Goal: Task Accomplishment & Management: Manage account settings

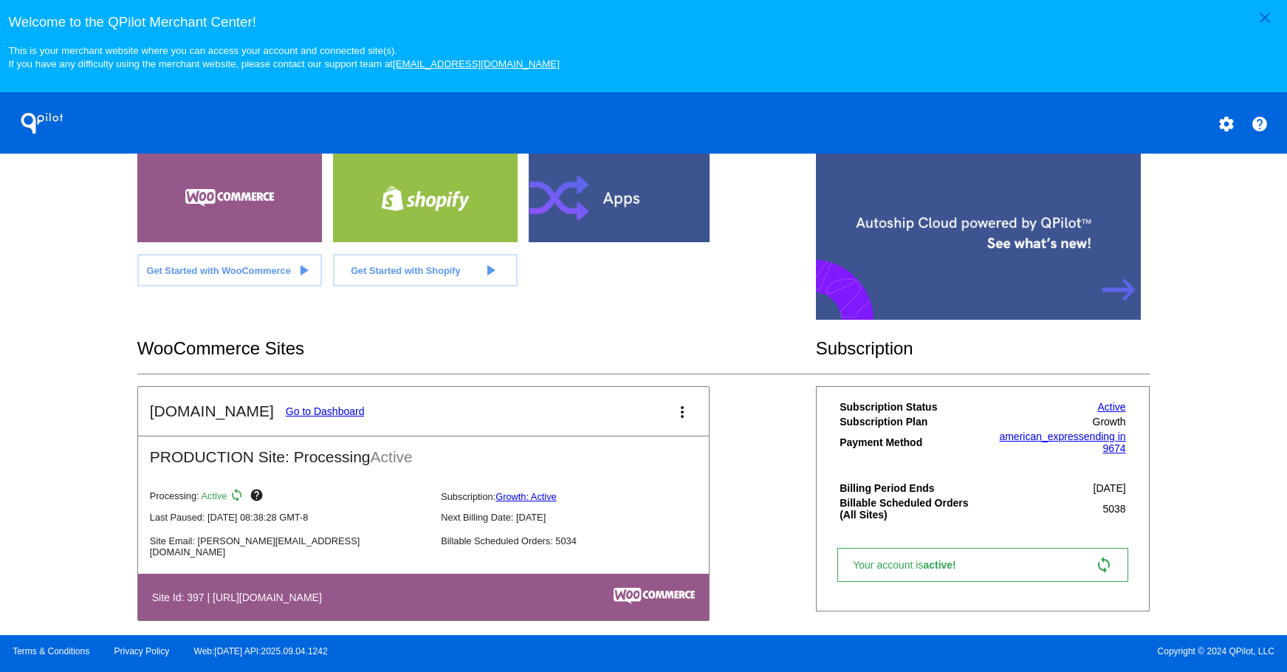
scroll to position [307, 0]
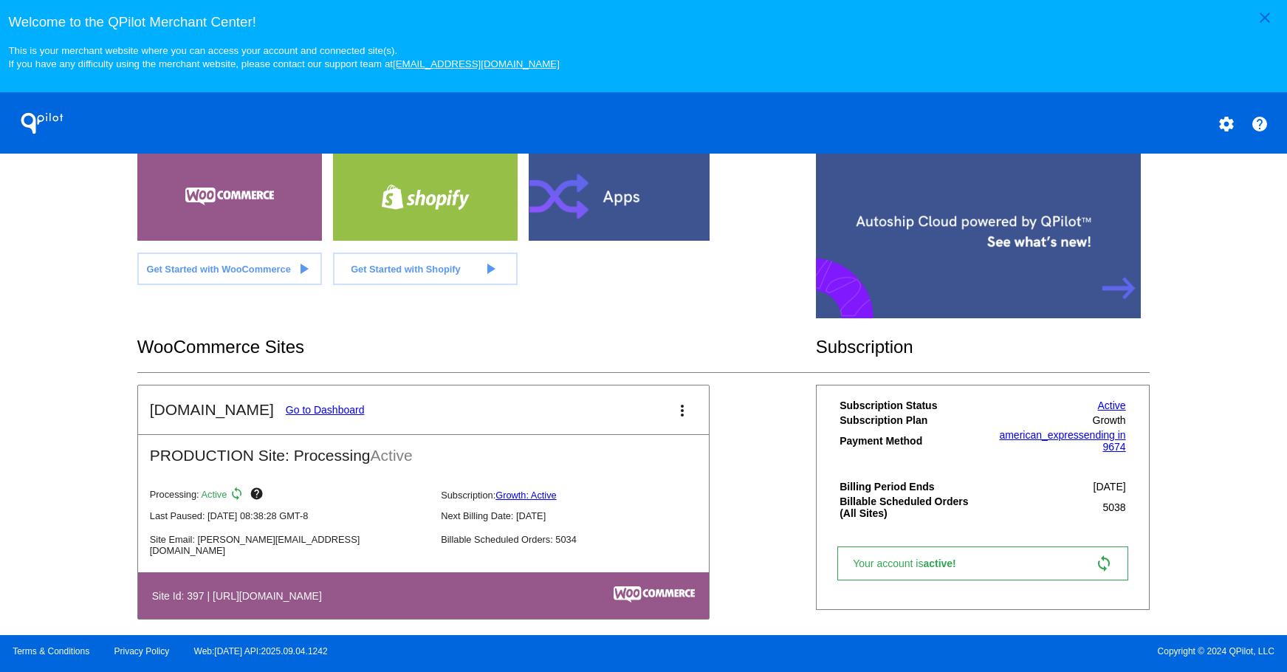
click at [326, 406] on link "Go to Dashboard" at bounding box center [325, 410] width 79 height 12
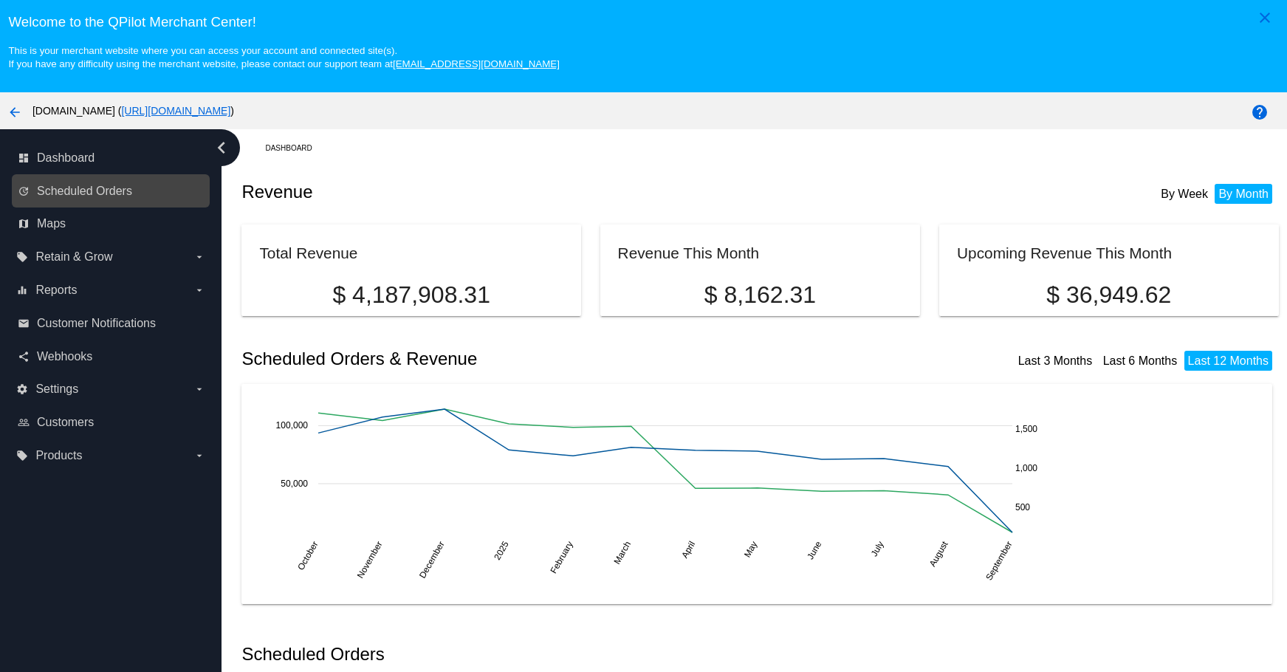
click at [81, 203] on div "update Scheduled Orders" at bounding box center [111, 190] width 198 height 33
click at [79, 202] on link "update Scheduled Orders" at bounding box center [112, 191] width 188 height 24
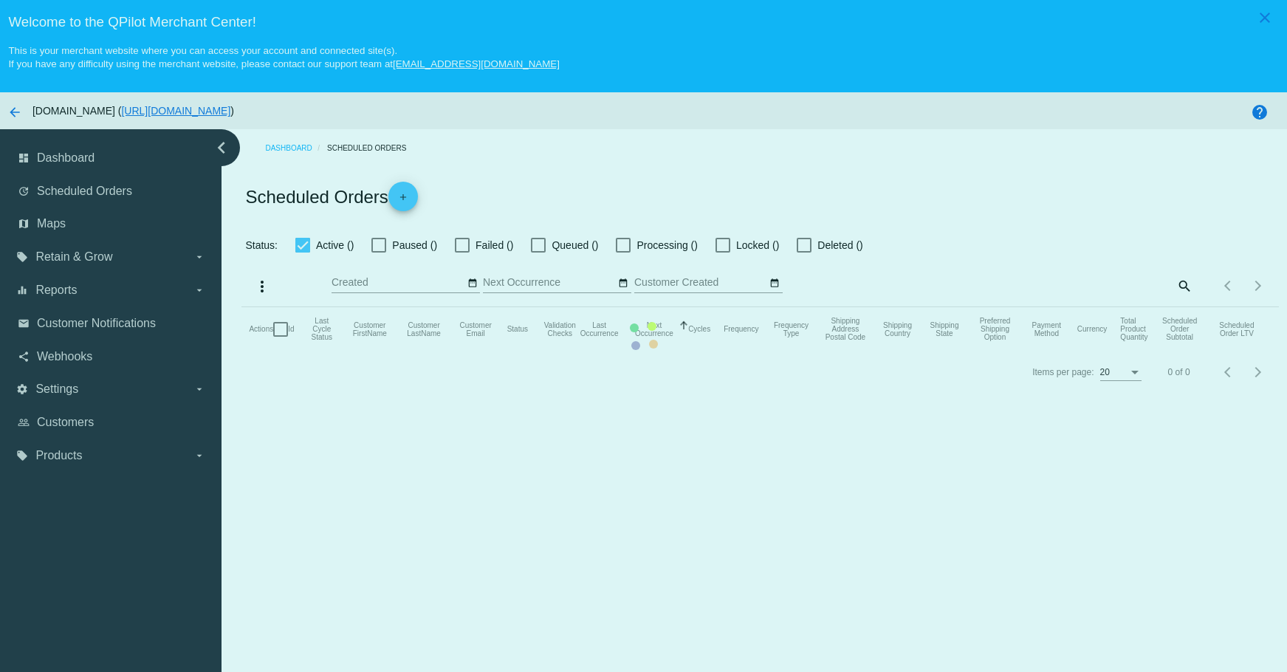
checkbox input "true"
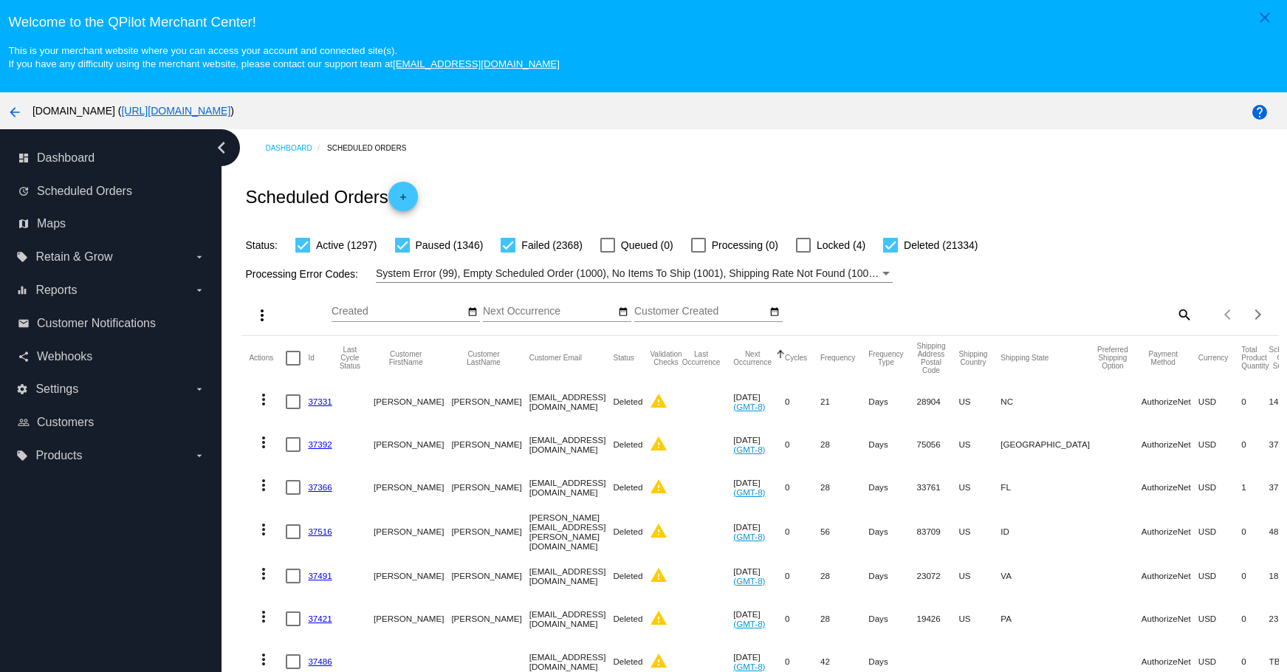
click at [1175, 312] on mat-icon "search" at bounding box center [1184, 314] width 18 height 23
click at [1142, 314] on input "Search" at bounding box center [1063, 312] width 259 height 12
paste input "[EMAIL_ADDRESS][DOMAIN_NAME]"
type input "[EMAIL_ADDRESS][DOMAIN_NAME]"
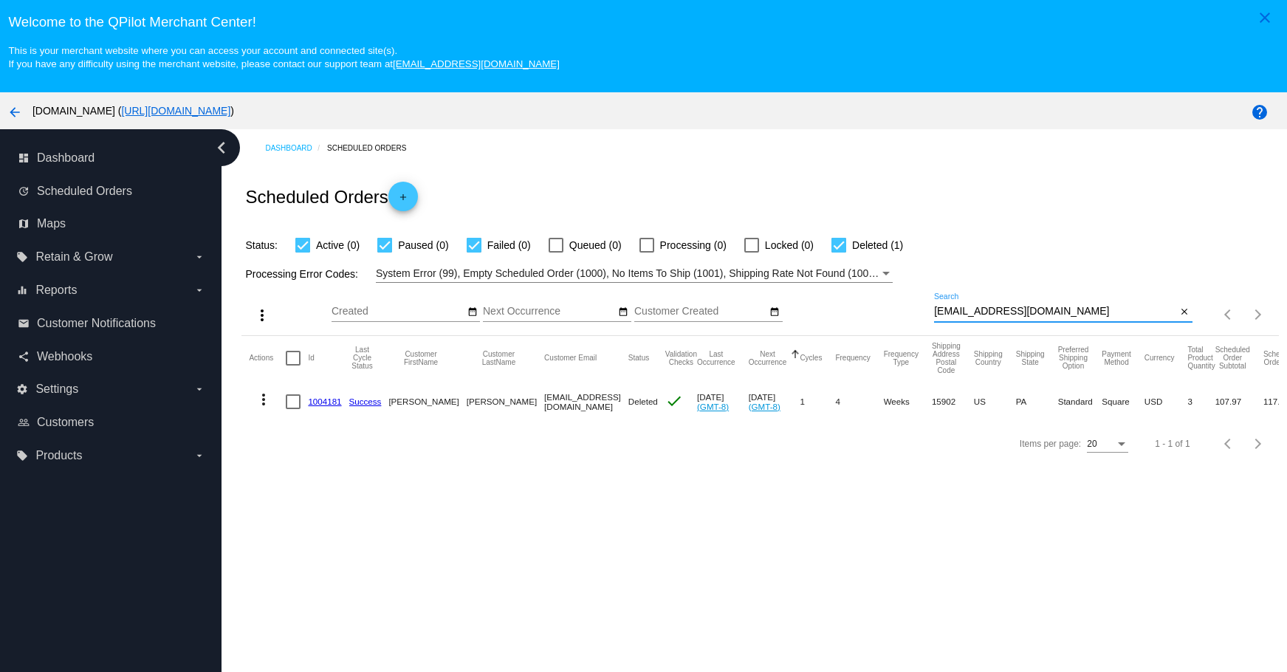
drag, startPoint x: 1174, startPoint y: 314, endPoint x: 1150, endPoint y: 214, distance: 102.5
click at [1180, 314] on mat-icon "close" at bounding box center [1185, 313] width 10 height 12
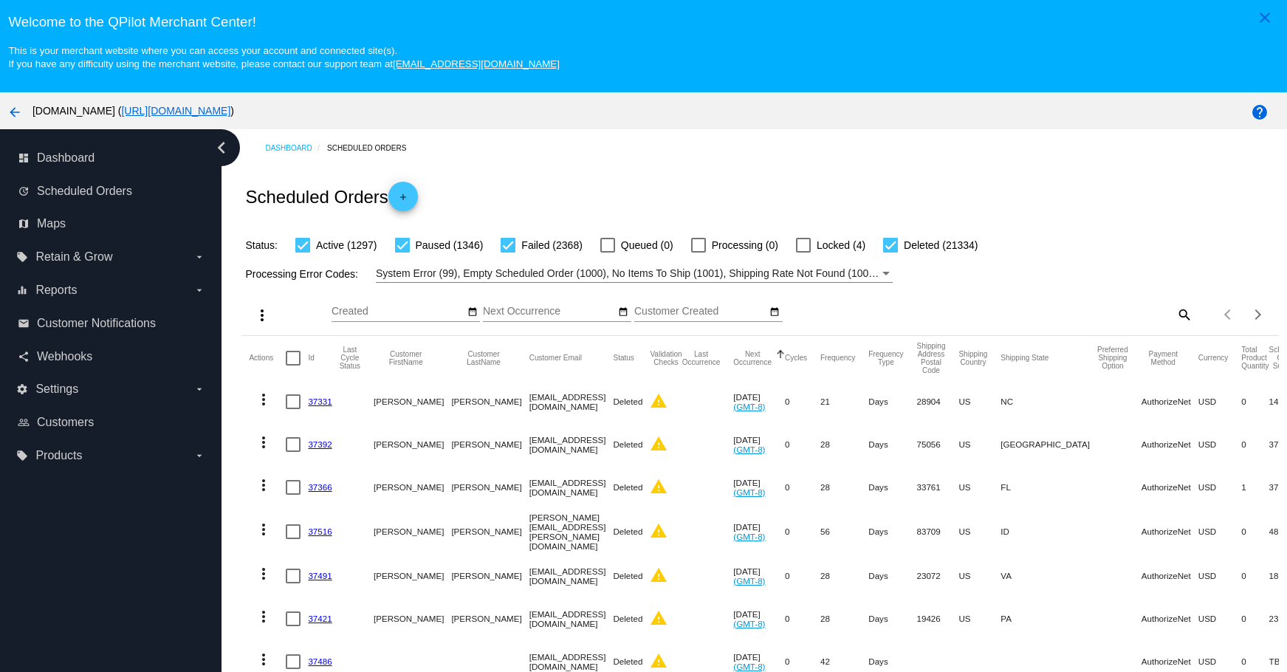
click at [1175, 315] on mat-icon "search" at bounding box center [1184, 314] width 18 height 23
click at [1106, 312] on input "Search" at bounding box center [1063, 312] width 259 height 12
paste input "[EMAIL_ADDRESS][DOMAIN_NAME]"
type input "[EMAIL_ADDRESS][DOMAIN_NAME]"
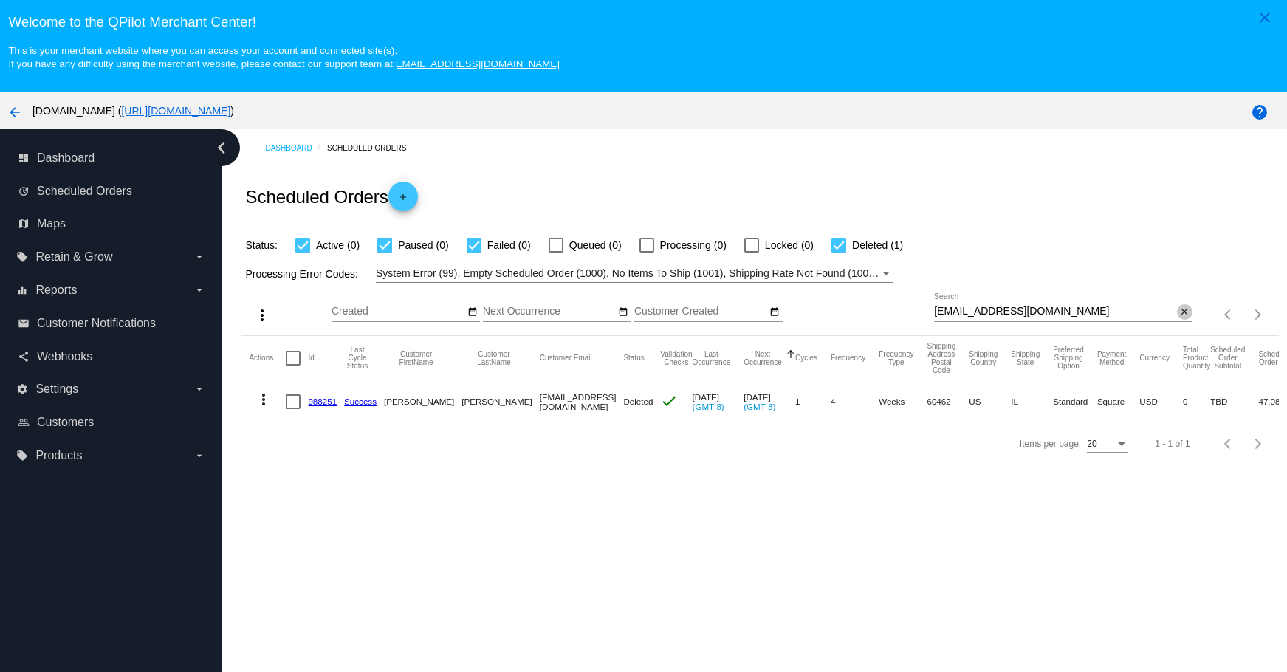
click at [1180, 315] on mat-icon "close" at bounding box center [1185, 313] width 10 height 12
